Goal: Task Accomplishment & Management: Manage account settings

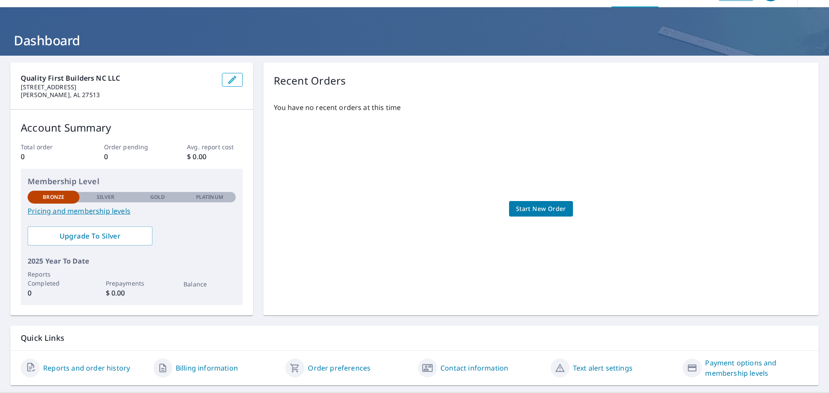
scroll to position [45, 0]
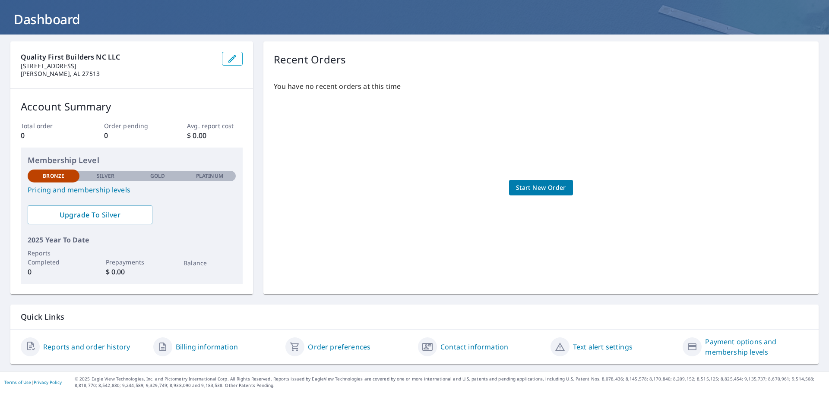
click at [186, 346] on link "Billing information" at bounding box center [207, 347] width 62 height 10
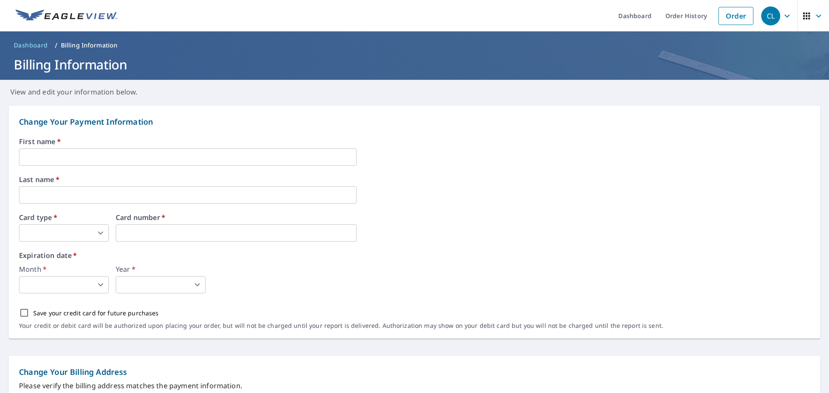
click at [81, 161] on input "text" at bounding box center [188, 157] width 338 height 17
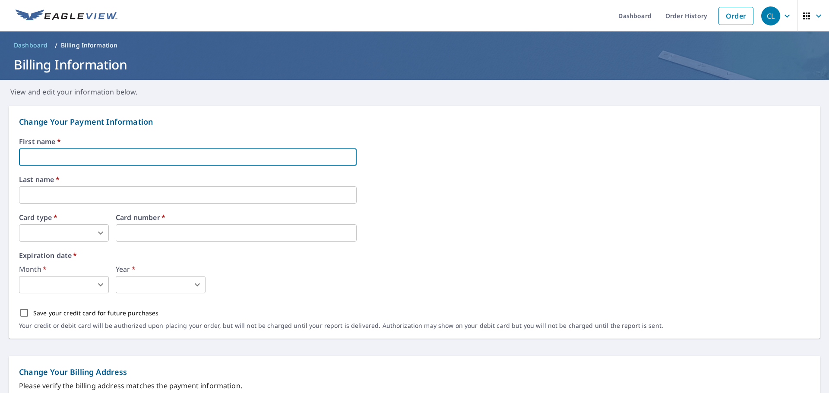
type input "Quality"
type input "Builder"
click at [55, 232] on body "CL CL Dashboard Order History Order CL Dashboard / Billing Information Billing …" at bounding box center [414, 196] width 829 height 393
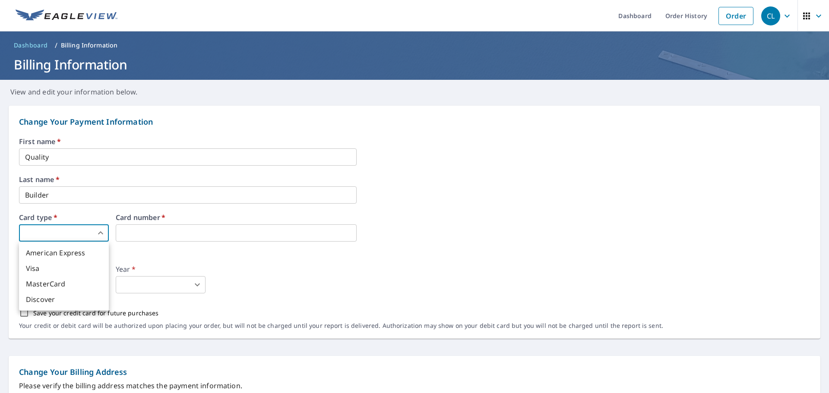
click at [48, 265] on li "Visa" at bounding box center [64, 269] width 90 height 16
type input "2"
click at [139, 238] on iframe at bounding box center [236, 233] width 241 height 17
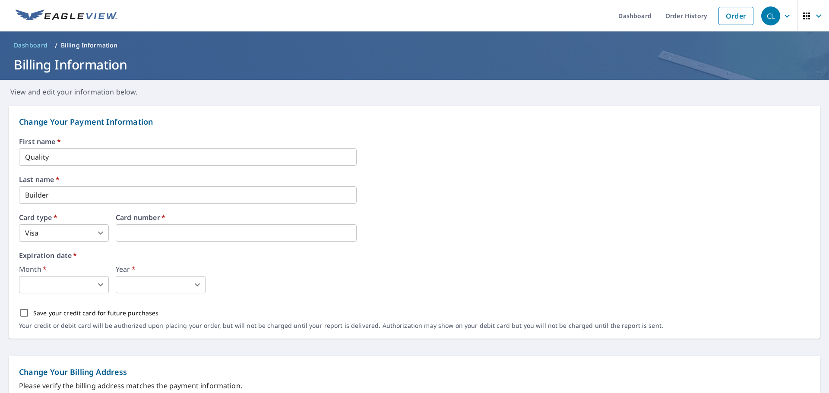
click at [74, 282] on body "CL CL Dashboard Order History Order CL Dashboard / Billing Information Billing …" at bounding box center [414, 196] width 829 height 393
